Goal: Navigation & Orientation: Find specific page/section

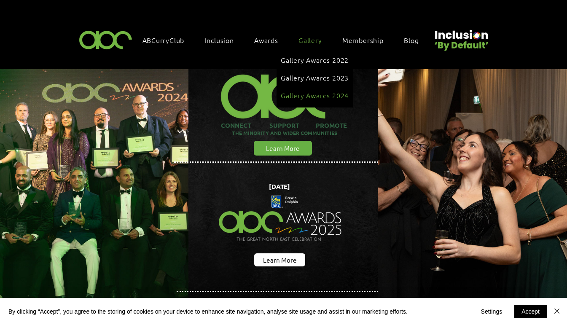
click at [317, 91] on span "Gallery Awards 2024" at bounding box center [315, 95] width 68 height 9
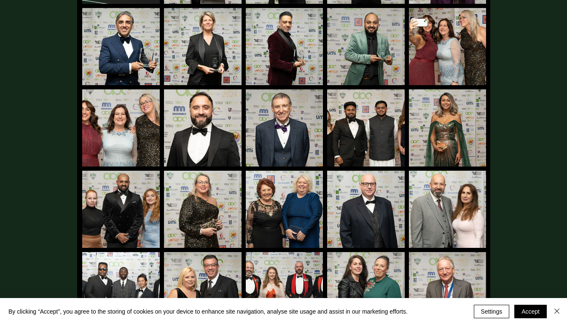
scroll to position [548, 0]
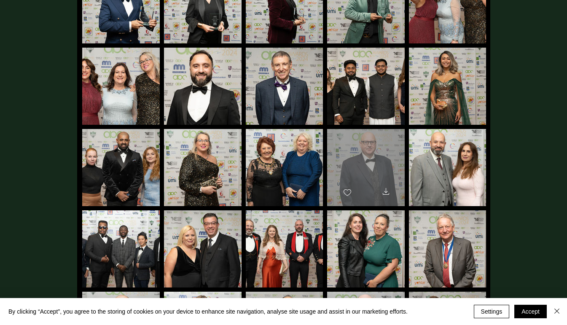
click at [375, 176] on div "main content" at bounding box center [366, 164] width 78 height 70
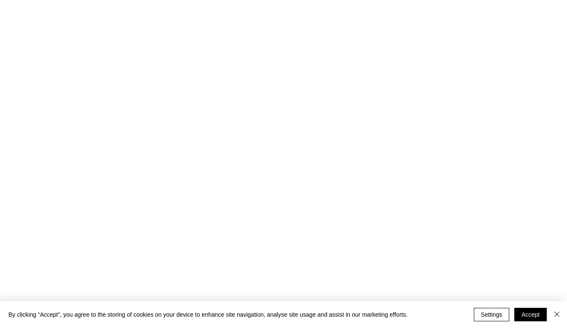
scroll to position [0, 0]
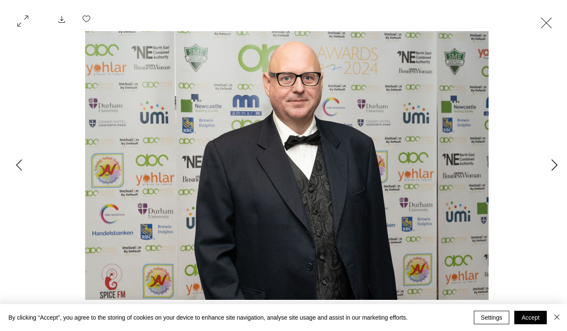
click at [556, 164] on icon "Next Item" at bounding box center [554, 164] width 6 height 11
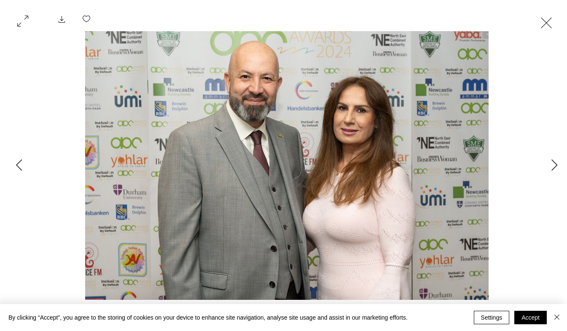
click at [554, 20] on button "Exit expand mode" at bounding box center [546, 22] width 16 height 19
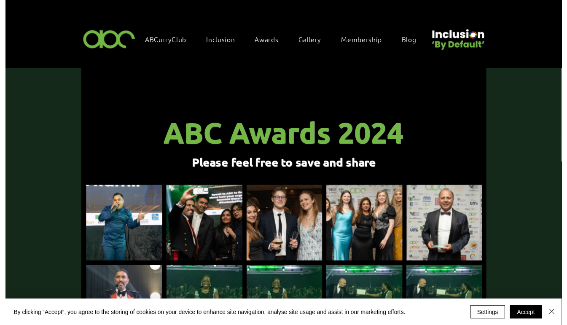
scroll to position [548, 0]
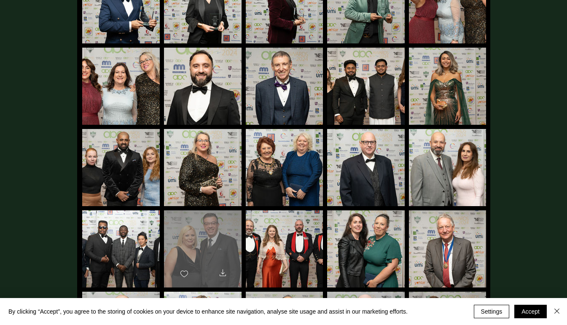
click at [206, 237] on div "main content" at bounding box center [203, 245] width 78 height 70
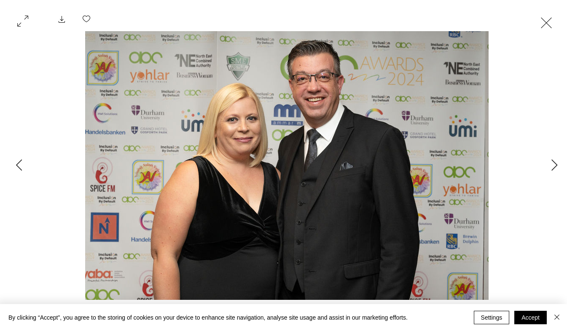
click at [553, 26] on button "Exit expand mode" at bounding box center [546, 22] width 16 height 19
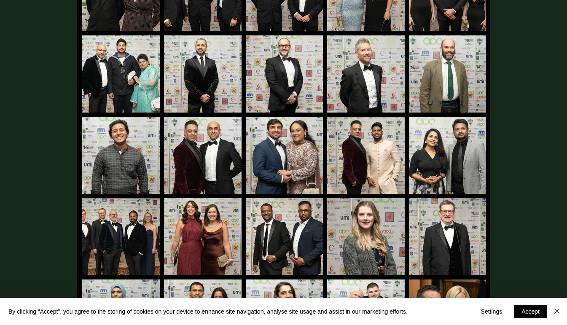
scroll to position [1713, 0]
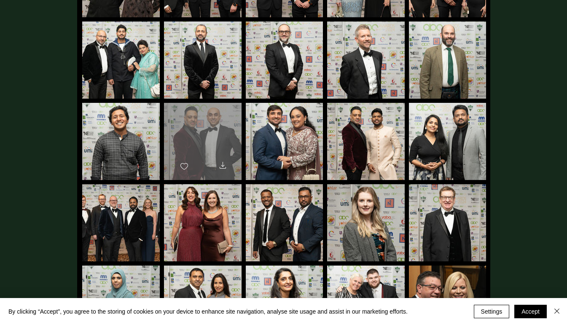
click at [220, 139] on div "main content" at bounding box center [203, 138] width 78 height 70
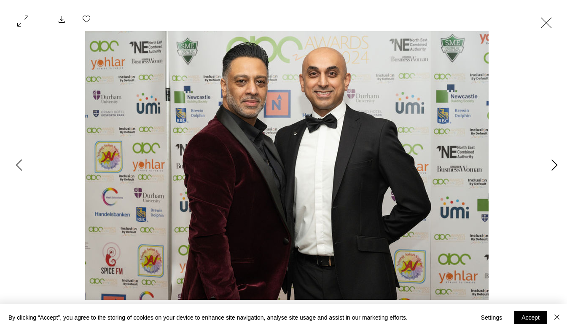
click at [554, 167] on icon "Next Item" at bounding box center [554, 164] width 6 height 11
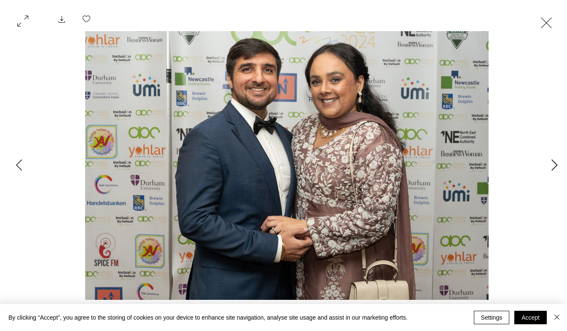
click at [554, 167] on icon "Next Item" at bounding box center [554, 164] width 6 height 11
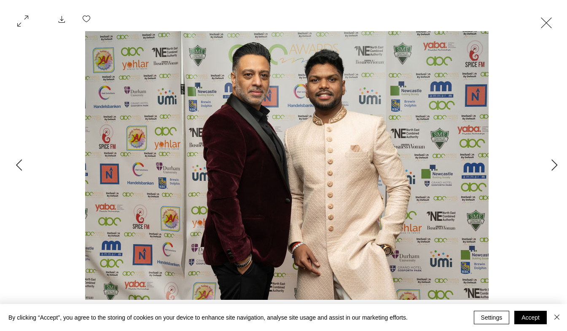
click at [554, 20] on button "Exit expand mode" at bounding box center [546, 22] width 16 height 19
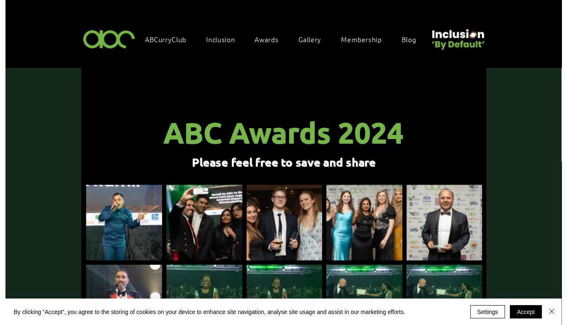
scroll to position [1713, 0]
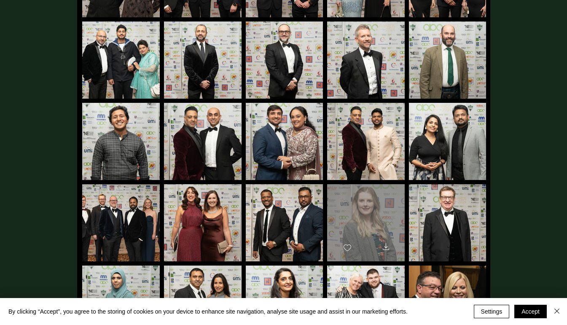
click at [382, 211] on div "main content" at bounding box center [366, 219] width 78 height 70
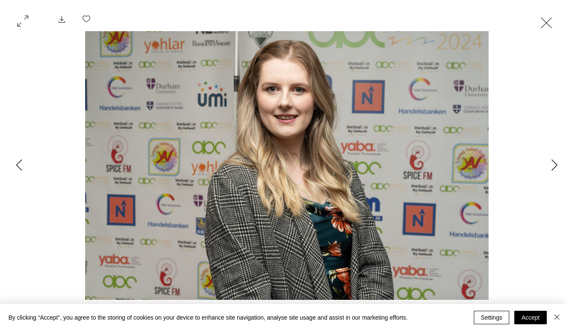
click at [554, 25] on button "Exit expand mode" at bounding box center [546, 22] width 16 height 19
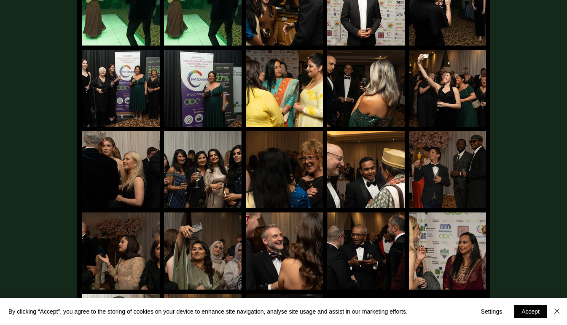
scroll to position [2278, 0]
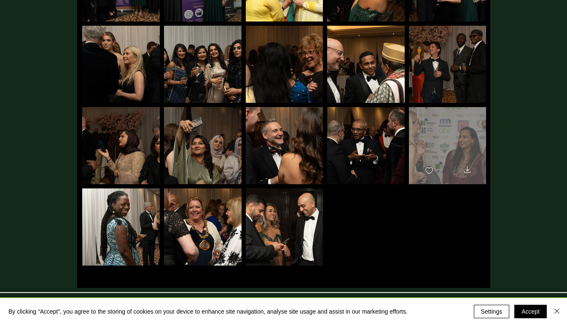
click at [442, 139] on div "main content" at bounding box center [447, 142] width 77 height 70
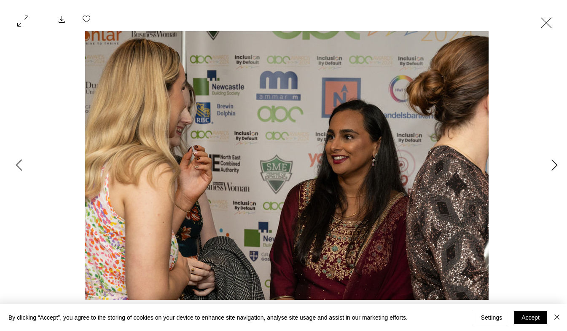
click at [554, 22] on button "Exit expand mode" at bounding box center [546, 22] width 16 height 19
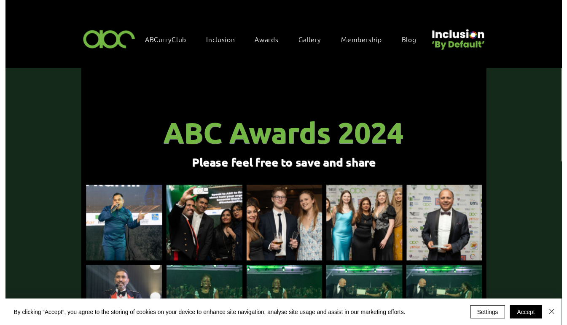
scroll to position [2278, 0]
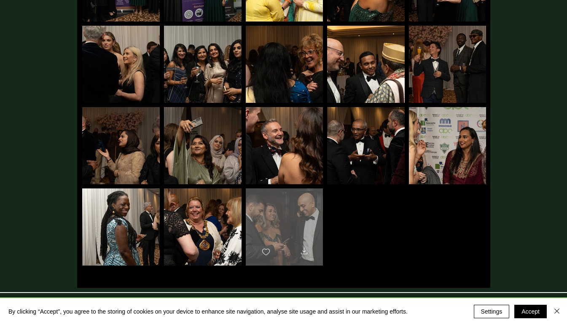
click at [274, 200] on div "main content" at bounding box center [284, 223] width 77 height 70
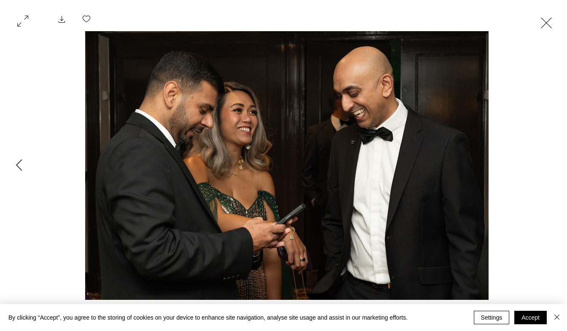
click at [554, 25] on button "Exit expand mode" at bounding box center [546, 22] width 16 height 19
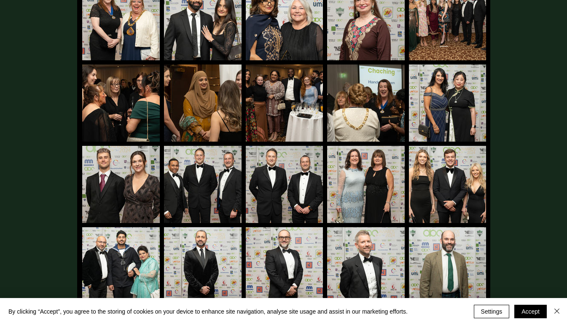
scroll to position [1494, 0]
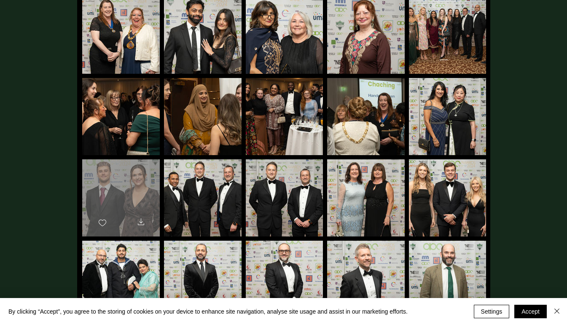
click at [128, 174] on div "main content" at bounding box center [121, 194] width 78 height 70
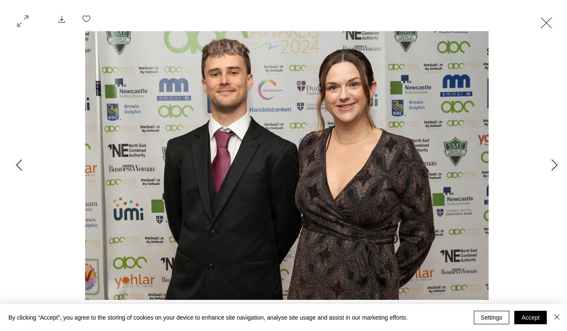
click at [554, 17] on button "Exit expand mode" at bounding box center [546, 22] width 16 height 19
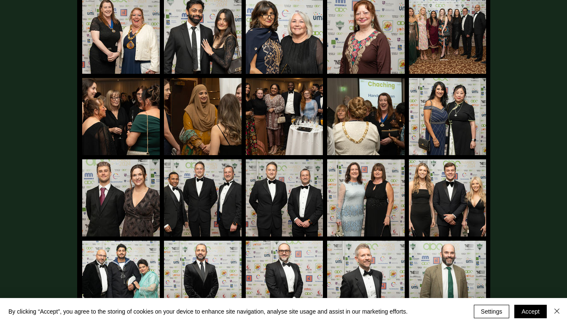
scroll to position [1306, 0]
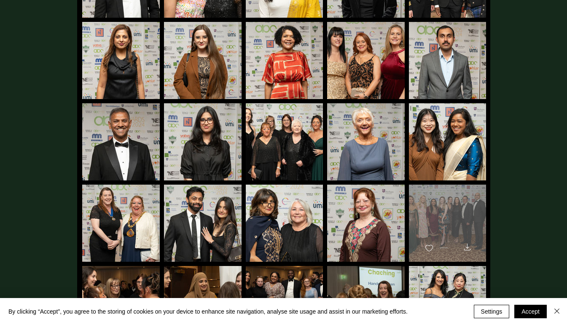
click at [462, 213] on div "main content" at bounding box center [447, 220] width 77 height 70
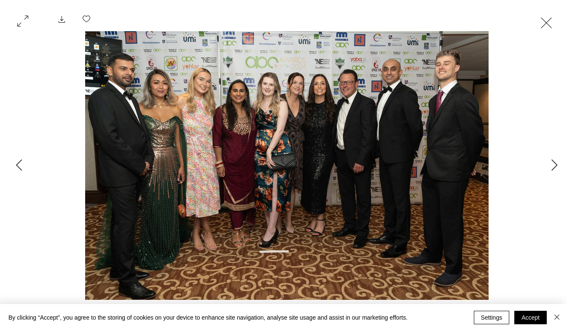
click at [554, 22] on button "Exit expand mode" at bounding box center [546, 22] width 16 height 19
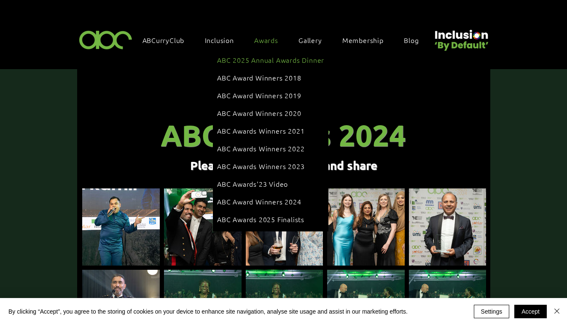
click at [268, 63] on span "ABC 2025 Annual Awards Dinner" at bounding box center [270, 59] width 107 height 9
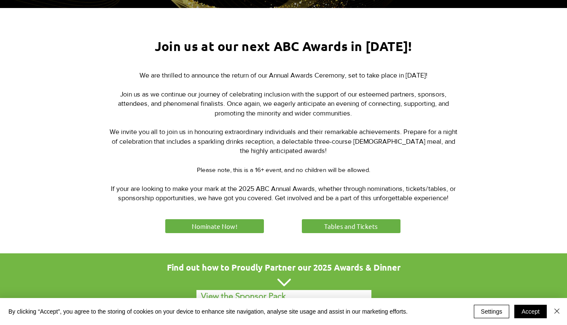
scroll to position [278, 0]
